Goal: Task Accomplishment & Management: Use online tool/utility

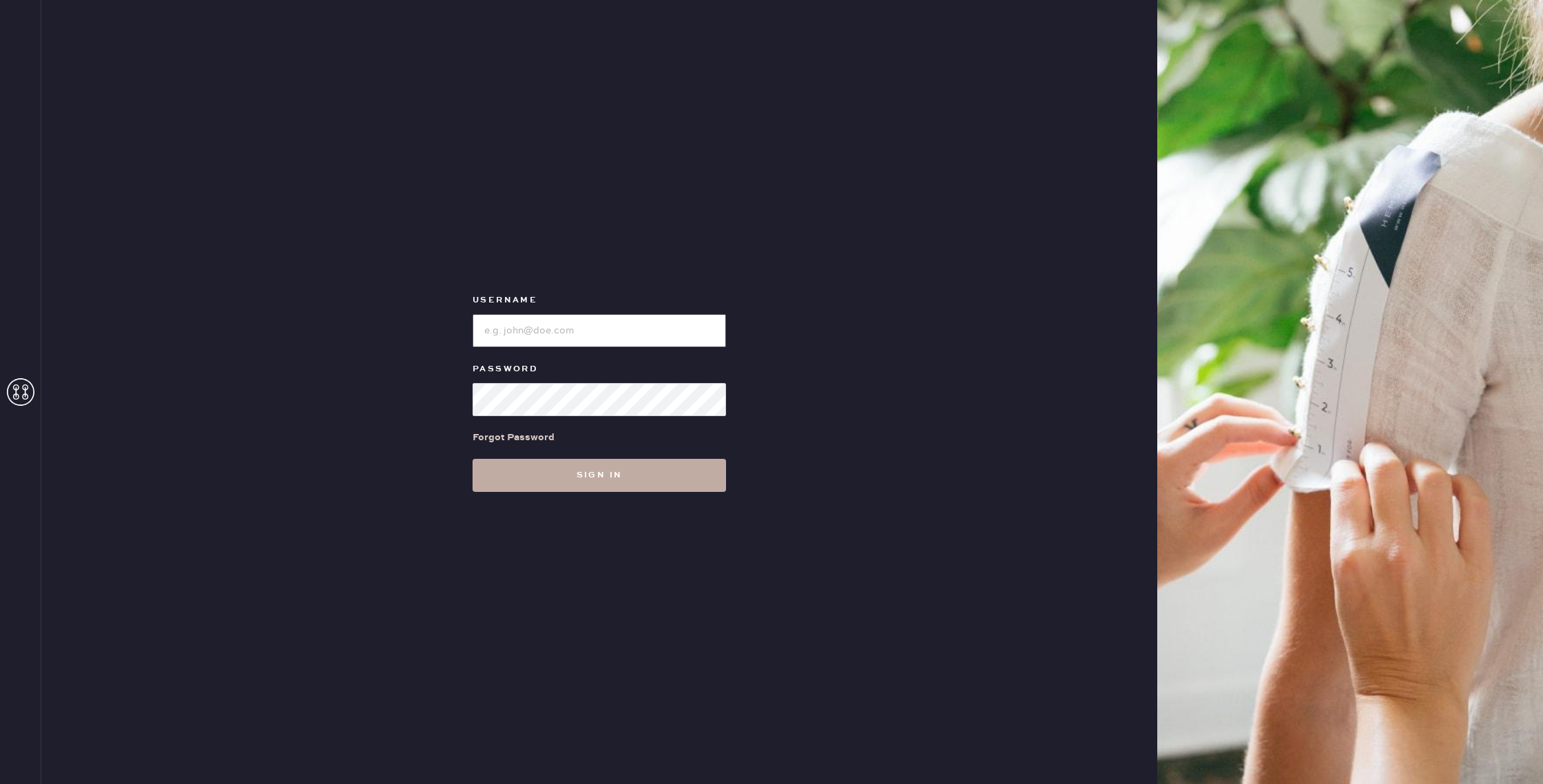
type input "reformationwilliamsburg"
click at [640, 470] on button "Sign in" at bounding box center [599, 475] width 253 height 33
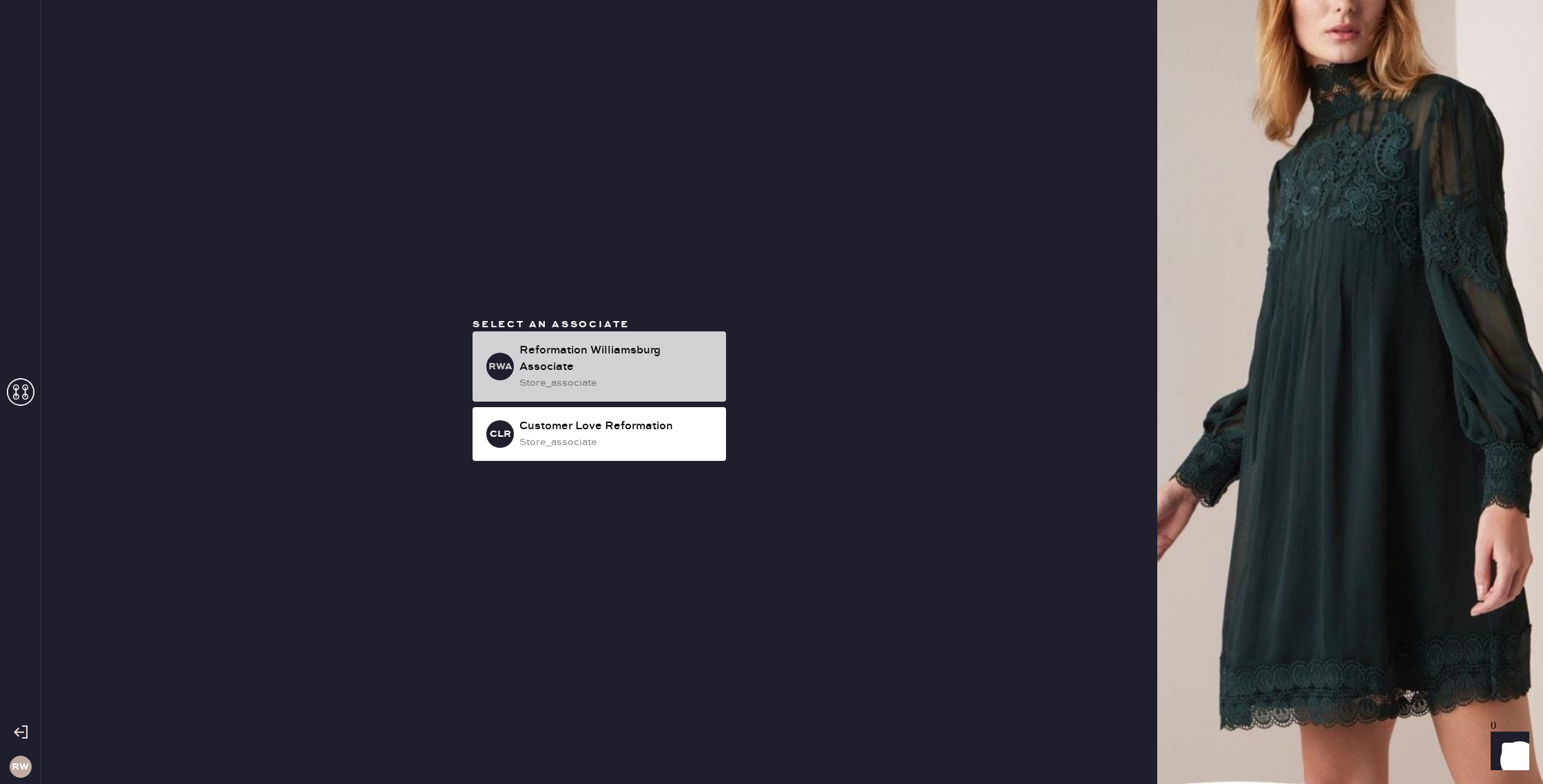
click at [628, 368] on div "Reformation Williamsburg Associate" at bounding box center [617, 358] width 195 height 33
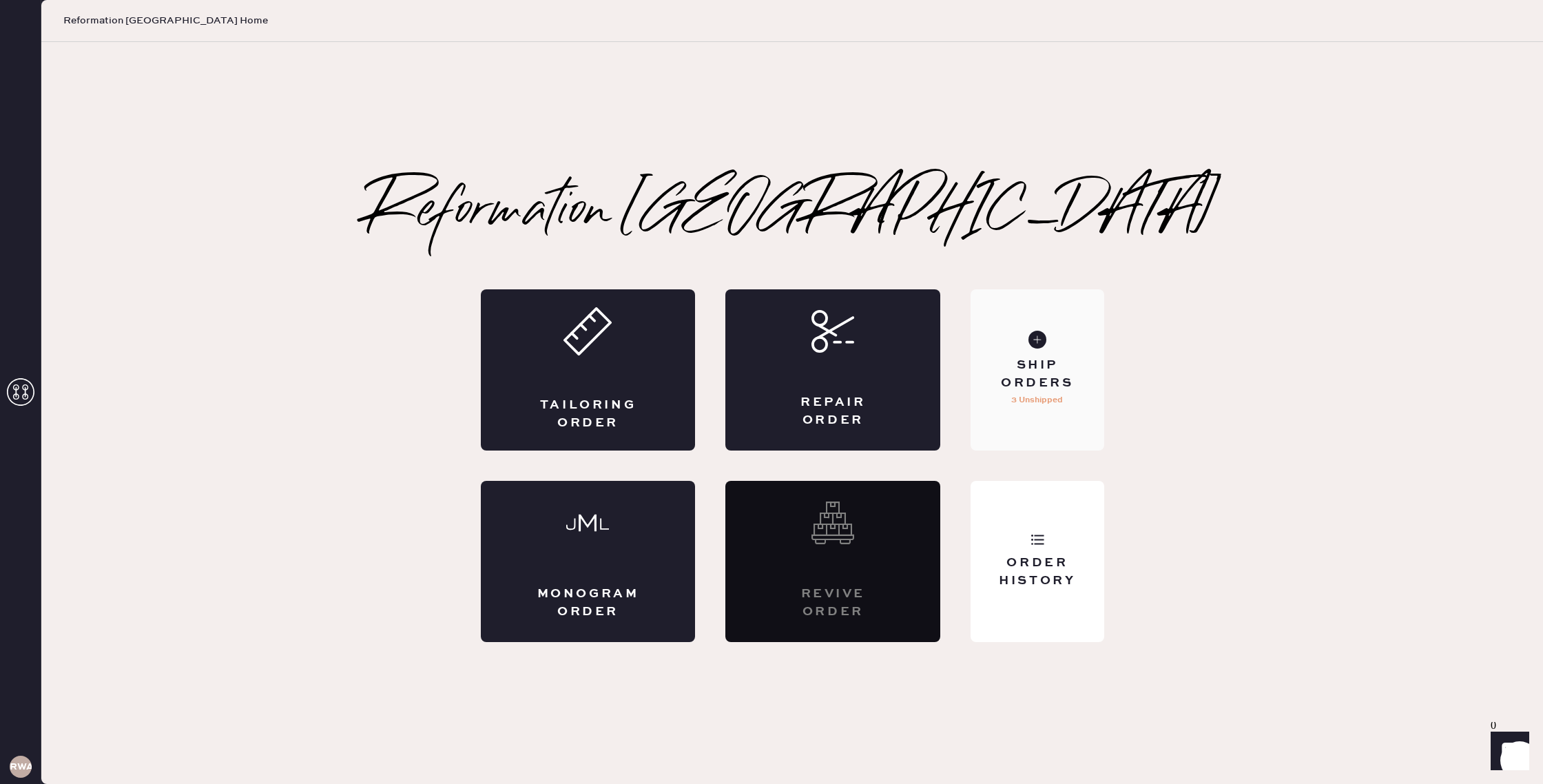
click at [1006, 399] on div "Ship Orders 3 Unshipped" at bounding box center [1036, 370] width 133 height 161
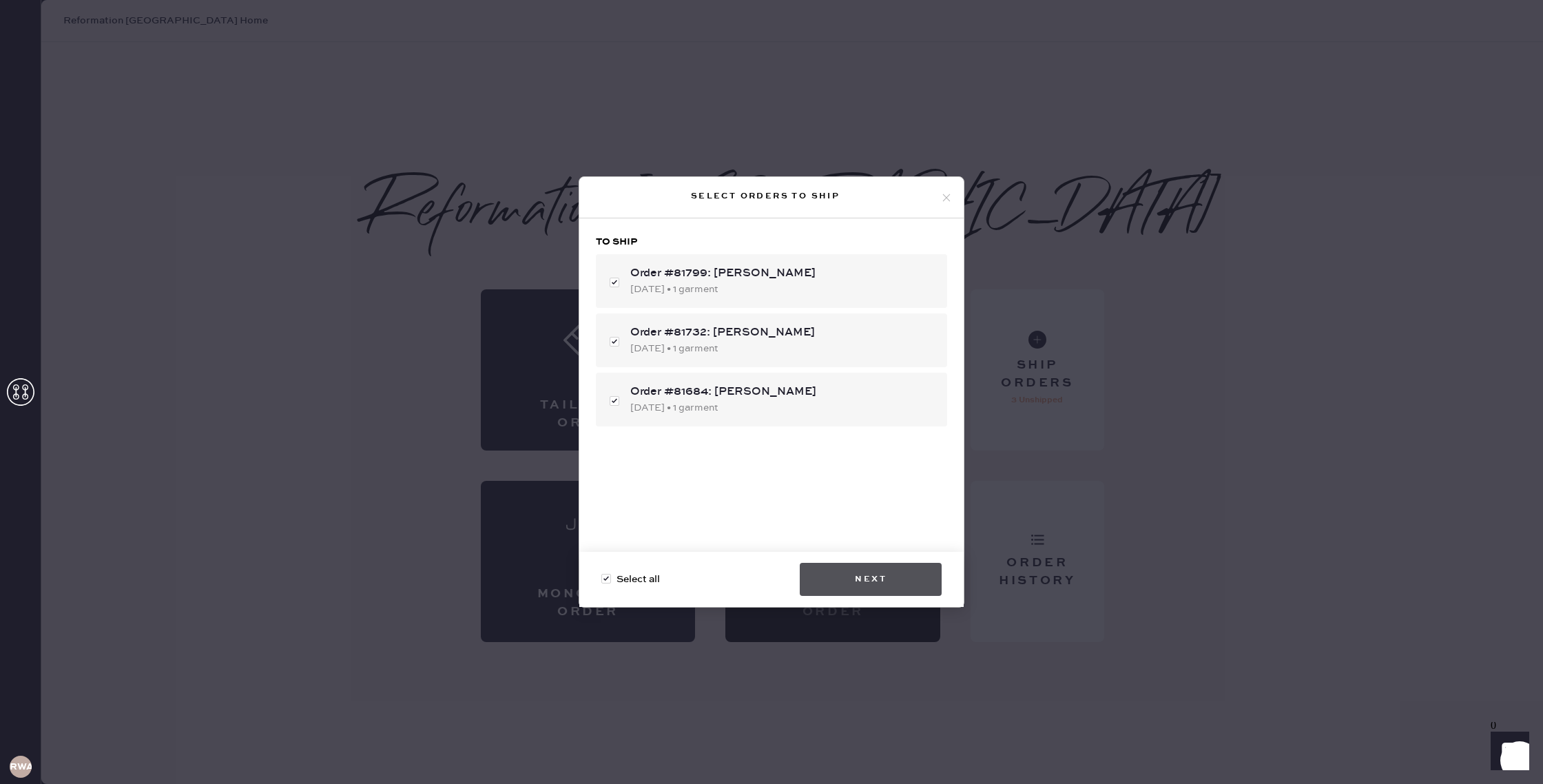
click at [887, 576] on button "Next" at bounding box center [871, 578] width 142 height 33
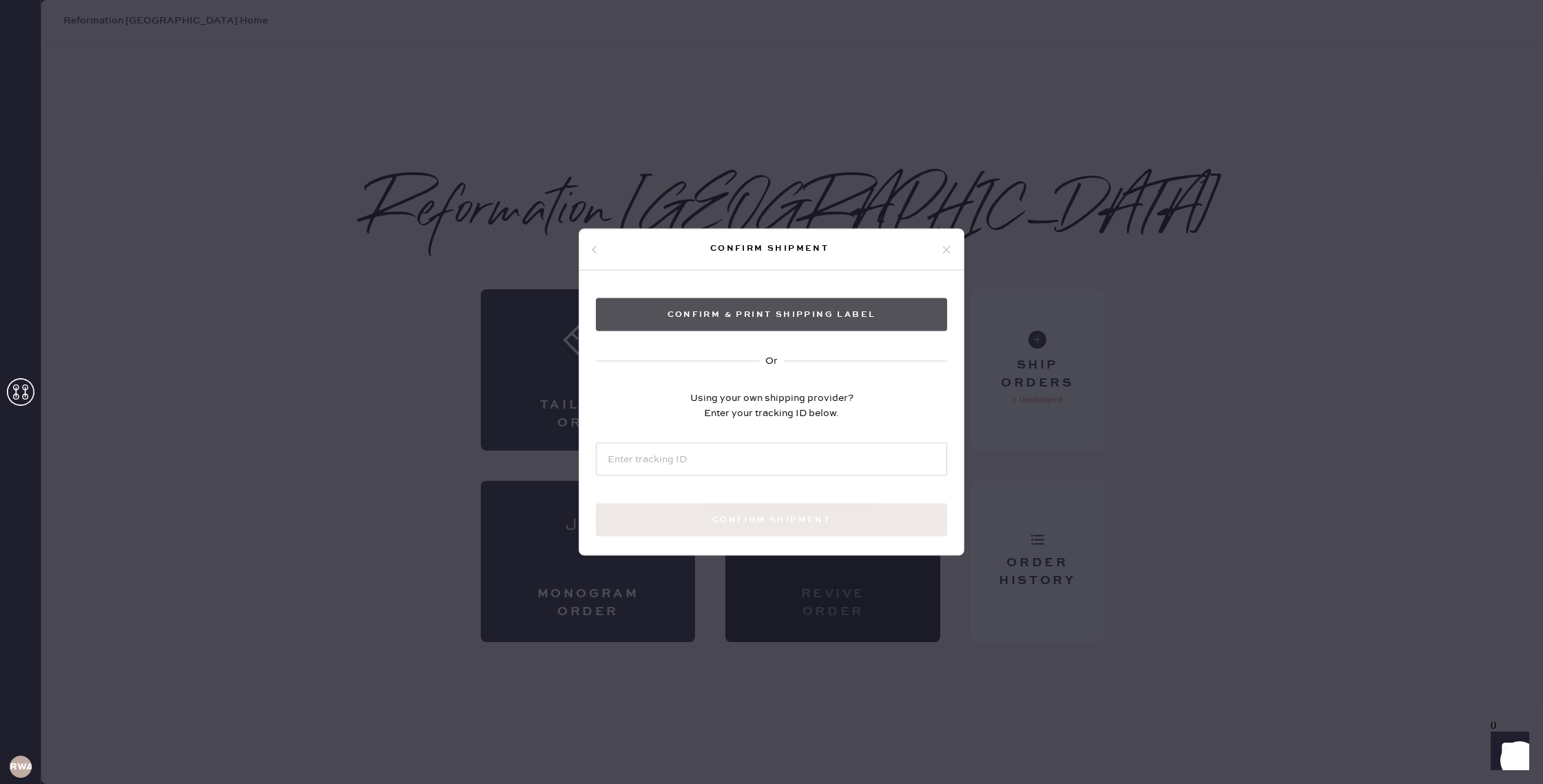
click at [758, 318] on button "Confirm & Print shipping label" at bounding box center [772, 314] width 351 height 33
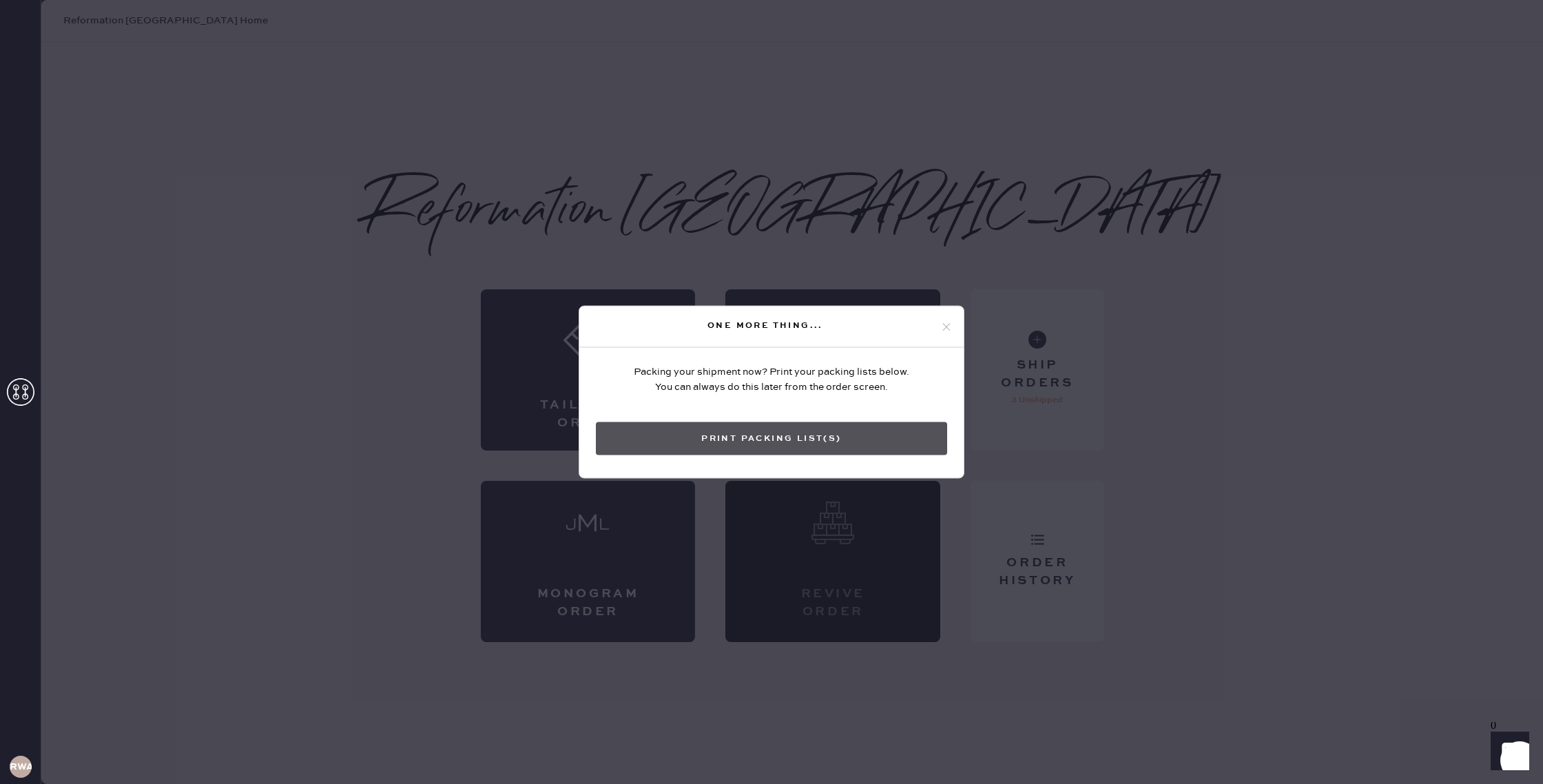
click at [810, 435] on button "Print Packing List(s)" at bounding box center [772, 438] width 351 height 33
